Goal: Information Seeking & Learning: Learn about a topic

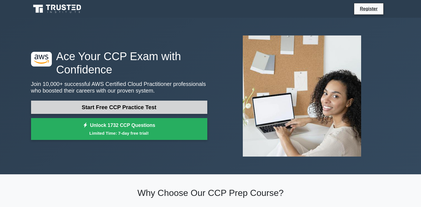
click at [122, 110] on link "Start Free CCP Practice Test" at bounding box center [119, 107] width 176 height 13
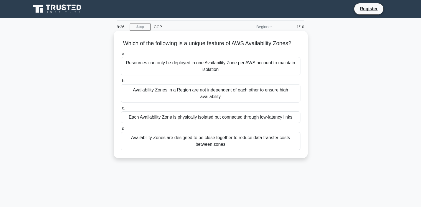
click at [204, 137] on div "Availability Zones are designed to be close together to reduce data transfer co…" at bounding box center [211, 141] width 180 height 18
click at [121, 131] on input "d. Availability Zones are designed to be close together to reduce data transfer…" at bounding box center [121, 129] width 0 height 4
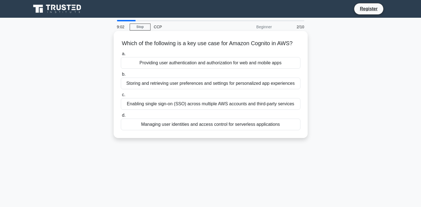
click at [217, 84] on div "Storing and retrieving user preferences and settings for personalized app exper…" at bounding box center [211, 84] width 180 height 12
click at [121, 76] on input "b. Storing and retrieving user preferences and settings for personalized app ex…" at bounding box center [121, 75] width 0 height 4
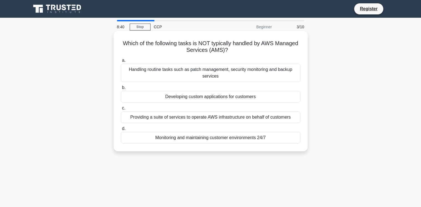
click at [233, 137] on div "Monitoring and maintaining customer environments 24/7" at bounding box center [211, 138] width 180 height 12
click at [121, 131] on input "d. Monitoring and maintaining customer environments 24/7" at bounding box center [121, 129] width 0 height 4
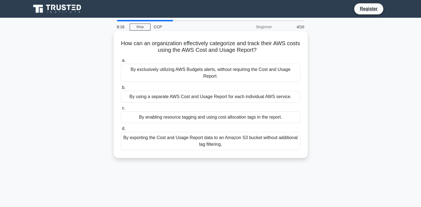
click at [188, 99] on div "By using a separate AWS Cost and Usage Report for each individual AWS service." at bounding box center [211, 97] width 180 height 12
click at [121, 90] on input "b. By using a separate AWS Cost and Usage Report for each individual AWS servic…" at bounding box center [121, 88] width 0 height 4
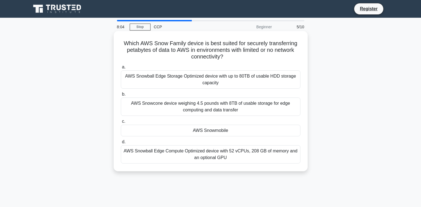
click at [199, 107] on div "AWS Snowcone device weighing 4.5 pounds with 8TB of usable storage for edge com…" at bounding box center [211, 107] width 180 height 18
click at [121, 96] on input "b. AWS Snowcone device weighing 4.5 pounds with 8TB of usable storage for edge …" at bounding box center [121, 95] width 0 height 4
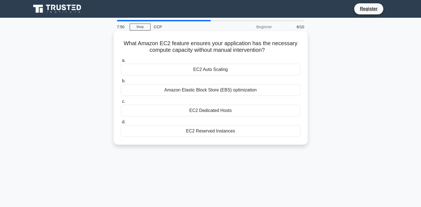
click at [204, 91] on div "Amazon Elastic Block Store (EBS) optimization" at bounding box center [211, 90] width 180 height 12
click at [121, 83] on input "b. Amazon Elastic Block Store (EBS) optimization" at bounding box center [121, 81] width 0 height 4
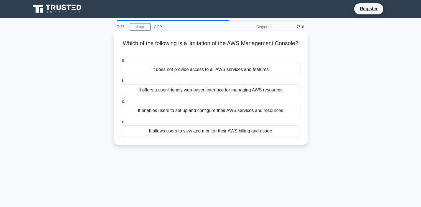
click at [208, 95] on div "It offers a user-friendly web-based interface for managing AWS resources" at bounding box center [211, 90] width 180 height 12
click at [121, 83] on input "b. It offers a user-friendly web-based interface for managing AWS resources" at bounding box center [121, 81] width 0 height 4
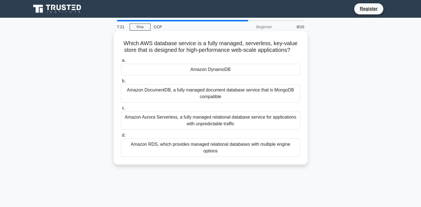
click at [212, 70] on div "Amazon DynamoDB" at bounding box center [211, 70] width 180 height 12
click at [121, 62] on input "a. Amazon DynamoDB" at bounding box center [121, 61] width 0 height 4
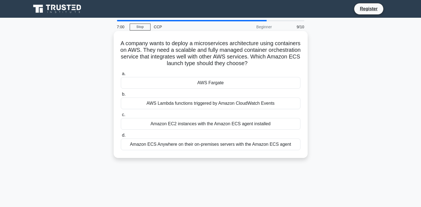
click at [200, 83] on div "AWS Fargate" at bounding box center [211, 83] width 180 height 12
click at [121, 76] on input "a. AWS Fargate" at bounding box center [121, 74] width 0 height 4
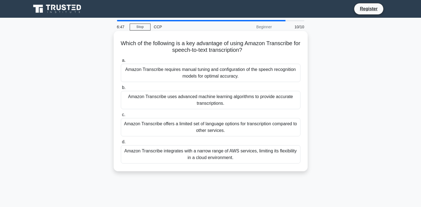
click at [232, 77] on div "Amazon Transcribe requires manual tuning and configuration of the speech recogn…" at bounding box center [211, 73] width 180 height 18
click at [121, 62] on input "a. Amazon Transcribe requires manual tuning and configuration of the speech rec…" at bounding box center [121, 61] width 0 height 4
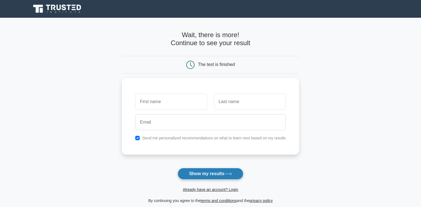
click at [188, 176] on button "Show my results" at bounding box center [210, 174] width 65 height 12
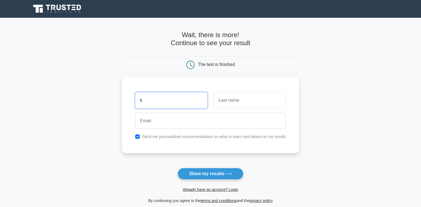
type input "k"
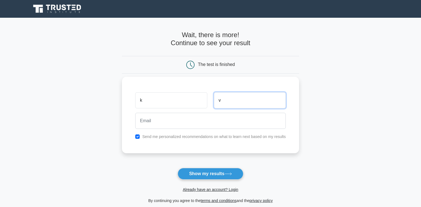
type input "v"
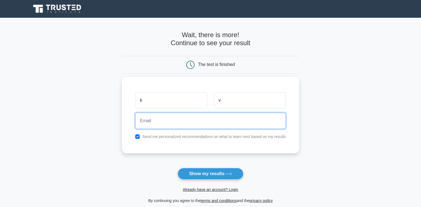
click at [159, 122] on input "email" at bounding box center [210, 121] width 151 height 16
type input "karan040300@gmail.com"
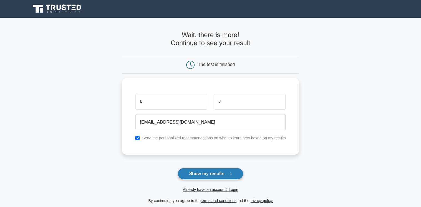
click at [198, 174] on button "Show my results" at bounding box center [210, 174] width 65 height 12
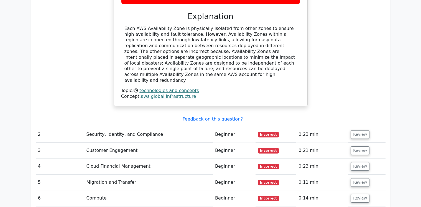
scroll to position [633, 0]
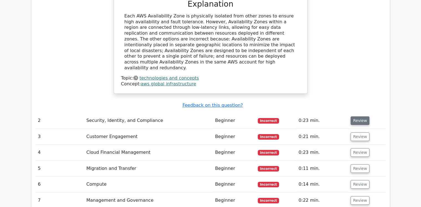
click at [352, 117] on button "Review" at bounding box center [360, 121] width 19 height 9
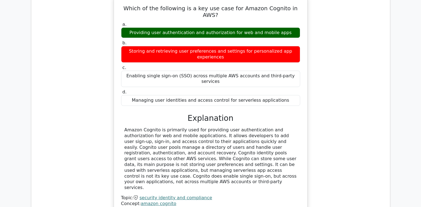
scroll to position [799, 0]
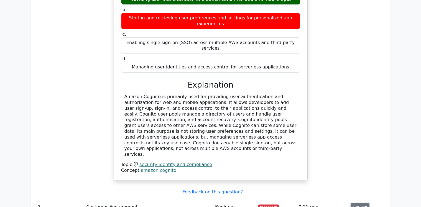
click at [361, 203] on button "Review" at bounding box center [360, 207] width 19 height 9
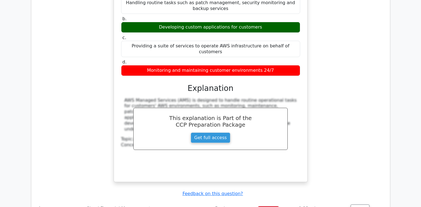
scroll to position [1065, 0]
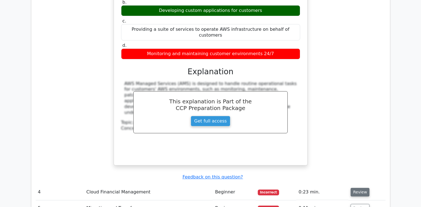
click at [355, 188] on button "Review" at bounding box center [360, 192] width 19 height 9
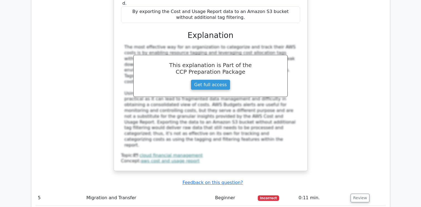
scroll to position [1365, 0]
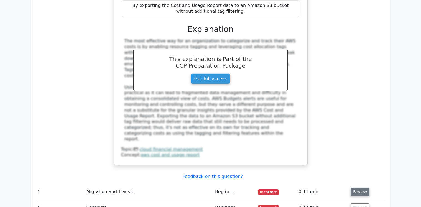
click at [353, 188] on button "Review" at bounding box center [360, 192] width 19 height 9
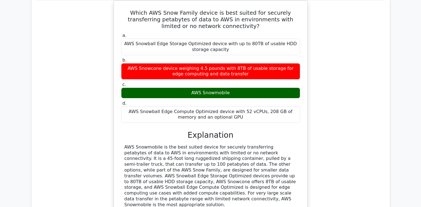
scroll to position [1598, 0]
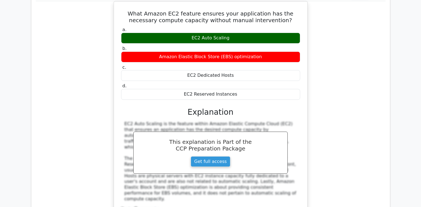
scroll to position [1831, 0]
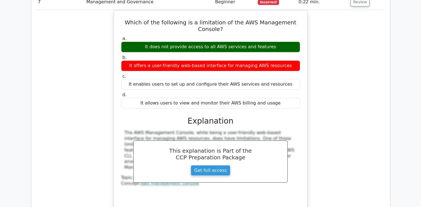
scroll to position [2097, 0]
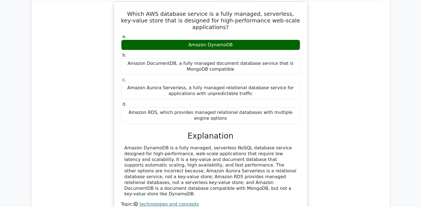
scroll to position [2330, 0]
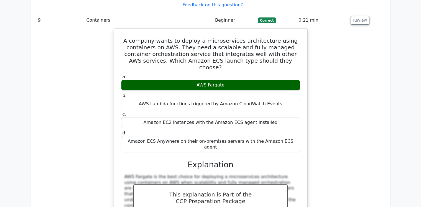
scroll to position [2630, 0]
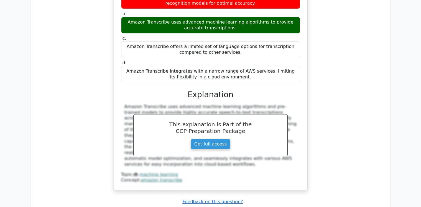
scroll to position [2996, 0]
